Goal: Task Accomplishment & Management: Manage account settings

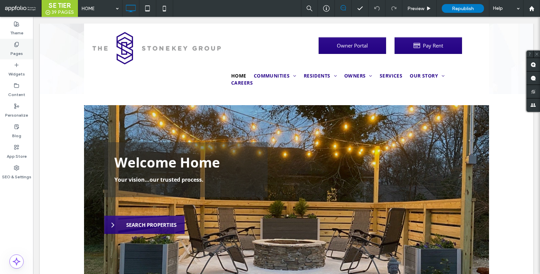
click at [7, 52] on div "Pages" at bounding box center [16, 49] width 33 height 21
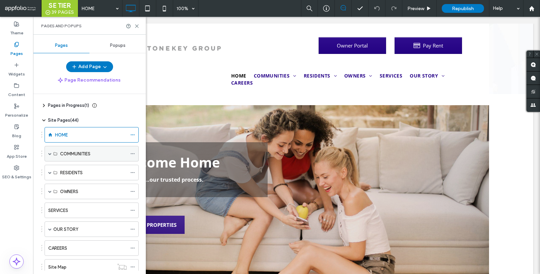
click at [48, 158] on div "COMMUNITIES" at bounding box center [92, 154] width 94 height 16
click at [50, 154] on span at bounding box center [49, 153] width 3 height 3
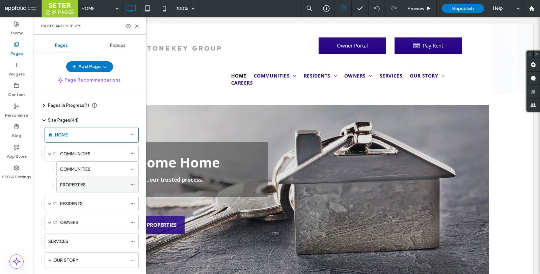
click at [82, 179] on div "PROPERTIES" at bounding box center [93, 184] width 67 height 15
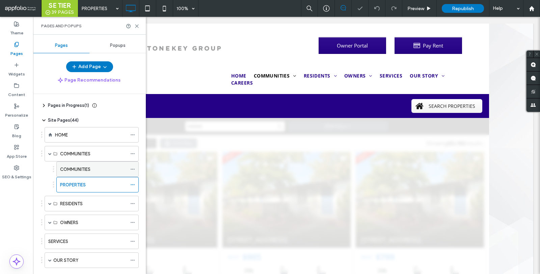
click at [82, 167] on label "COMMUNITIES" at bounding box center [75, 170] width 30 height 12
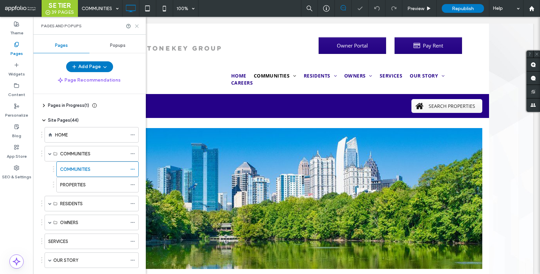
click at [138, 25] on use at bounding box center [136, 26] width 3 height 3
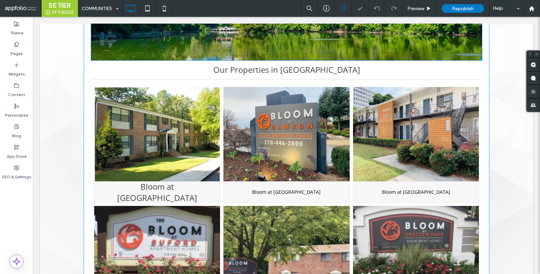
scroll to position [232, 0]
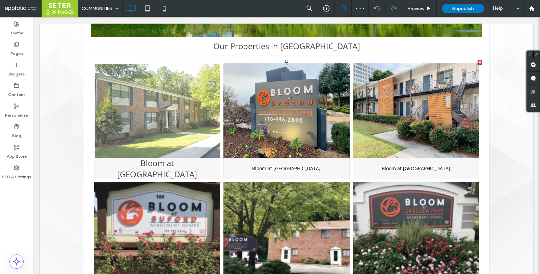
click at [180, 120] on link at bounding box center [157, 110] width 126 height 94
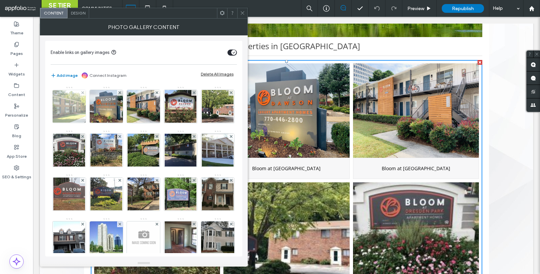
click at [71, 103] on img at bounding box center [69, 106] width 44 height 33
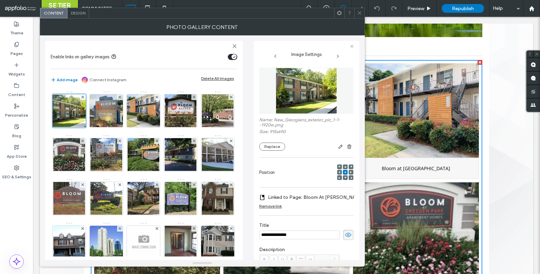
scroll to position [0, 0]
click at [276, 149] on button "Replace" at bounding box center [272, 147] width 26 height 8
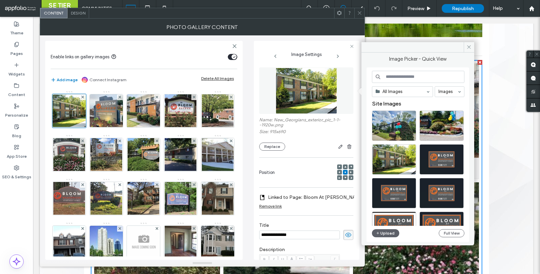
click at [361, 16] on span at bounding box center [359, 13] width 5 height 10
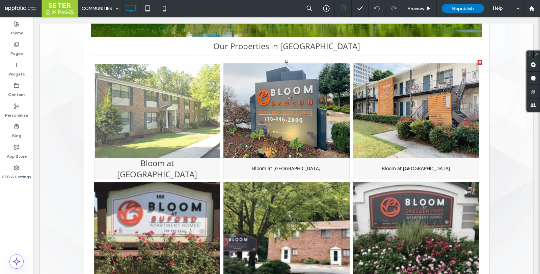
click at [186, 128] on link at bounding box center [157, 110] width 126 height 94
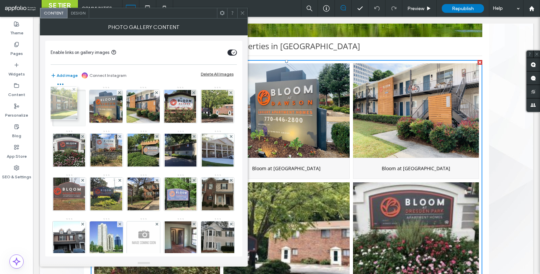
drag, startPoint x: 75, startPoint y: 115, endPoint x: 68, endPoint y: 113, distance: 6.7
click at [68, 113] on img at bounding box center [69, 106] width 44 height 33
